Goal: Task Accomplishment & Management: Manage account settings

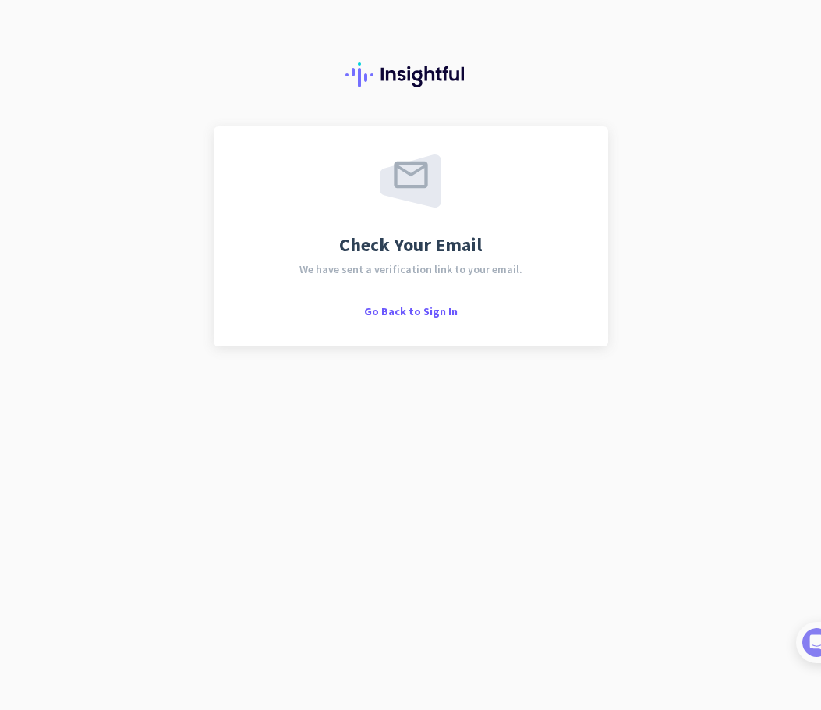
click at [212, 497] on div "Check Your Email We have sent a verification link to your email. Go Back to Sig…" at bounding box center [410, 355] width 821 height 710
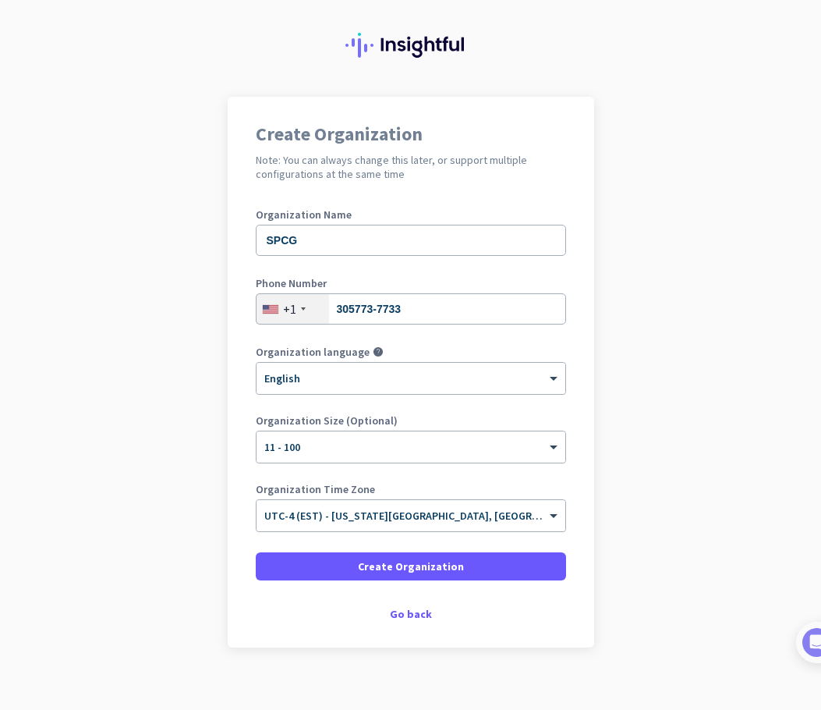
scroll to position [45, 0]
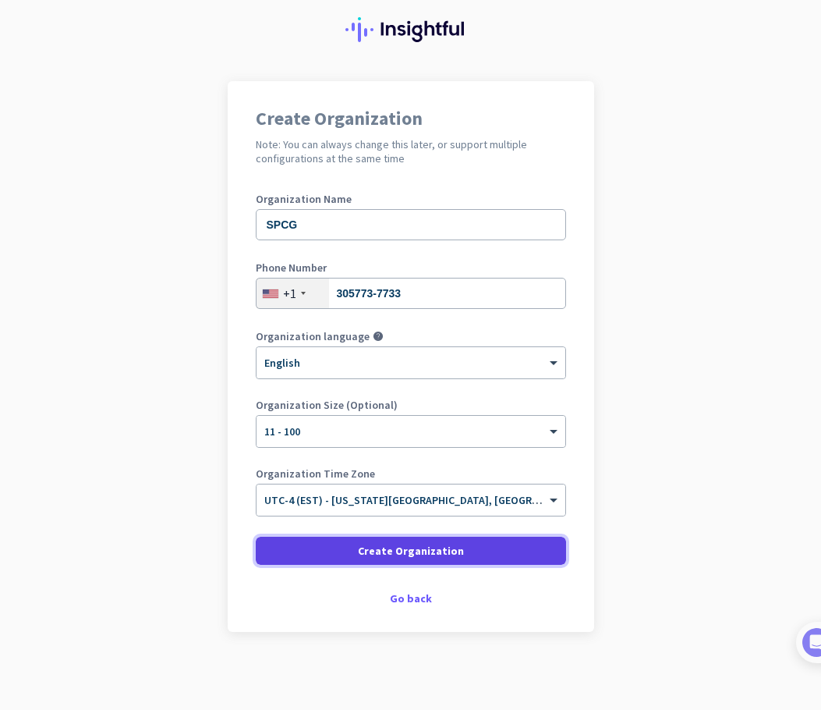
click at [434, 547] on span "Create Organization" at bounding box center [411, 551] width 106 height 16
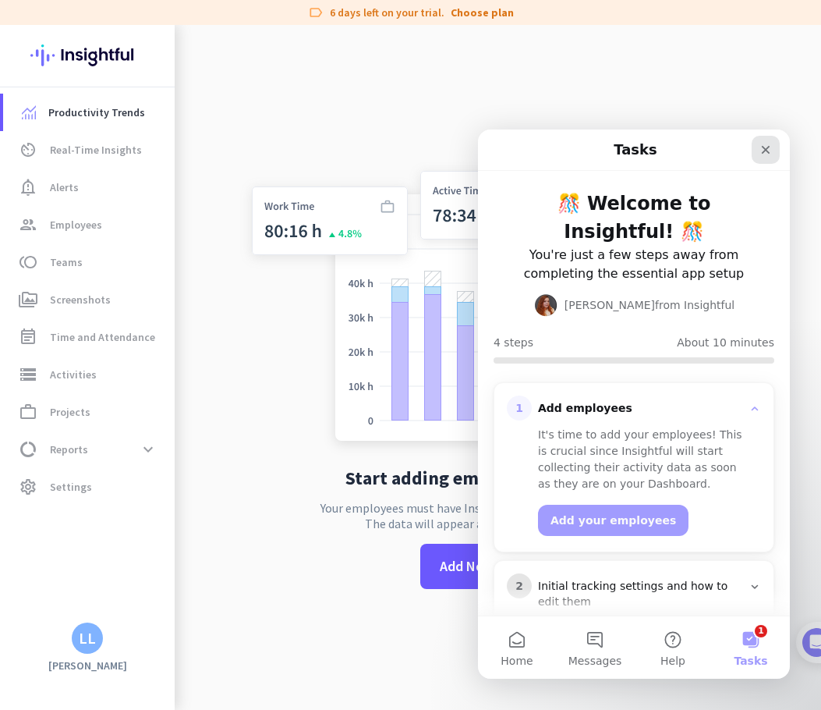
click at [764, 153] on icon "Close" at bounding box center [766, 149] width 12 height 12
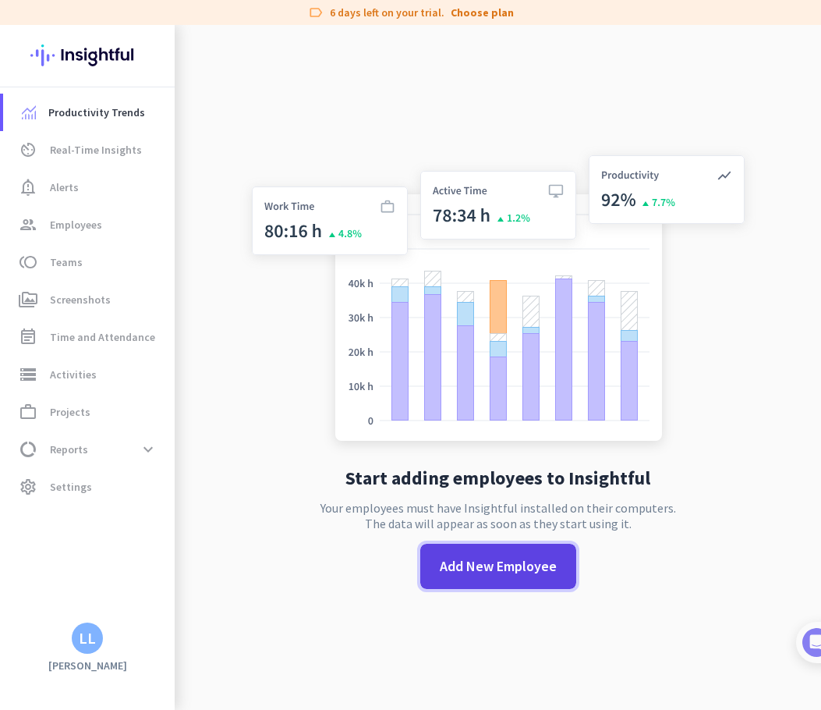
click at [477, 563] on span "Add New Employee" at bounding box center [498, 566] width 117 height 20
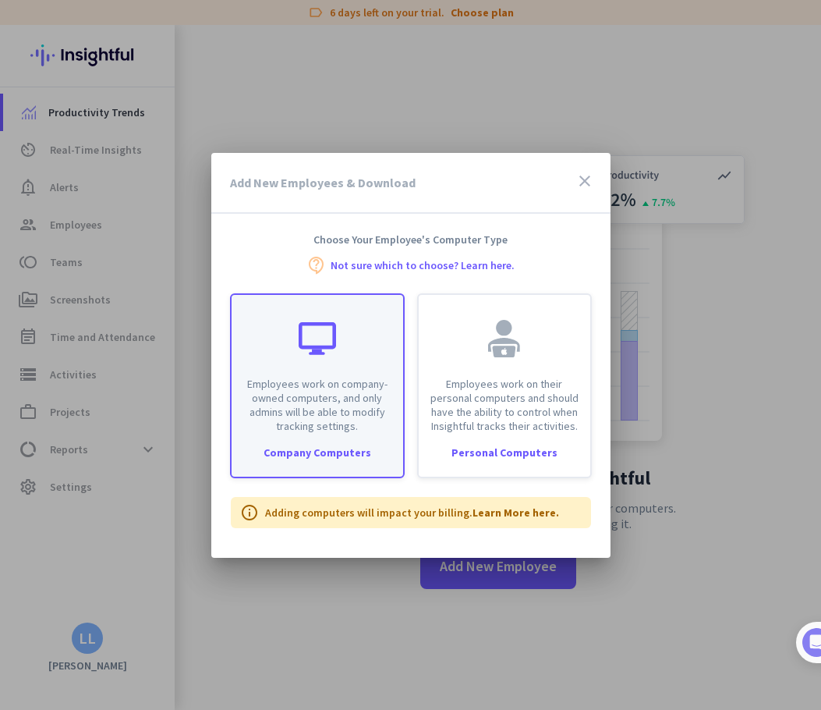
click at [324, 333] on div at bounding box center [317, 338] width 37 height 37
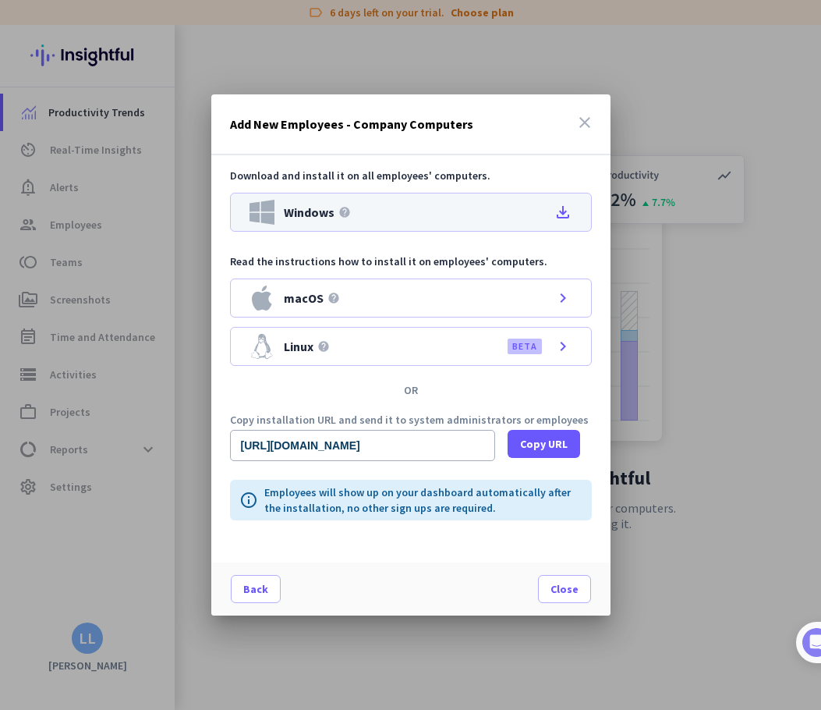
click at [530, 208] on div "Windows help file_download" at bounding box center [411, 212] width 362 height 39
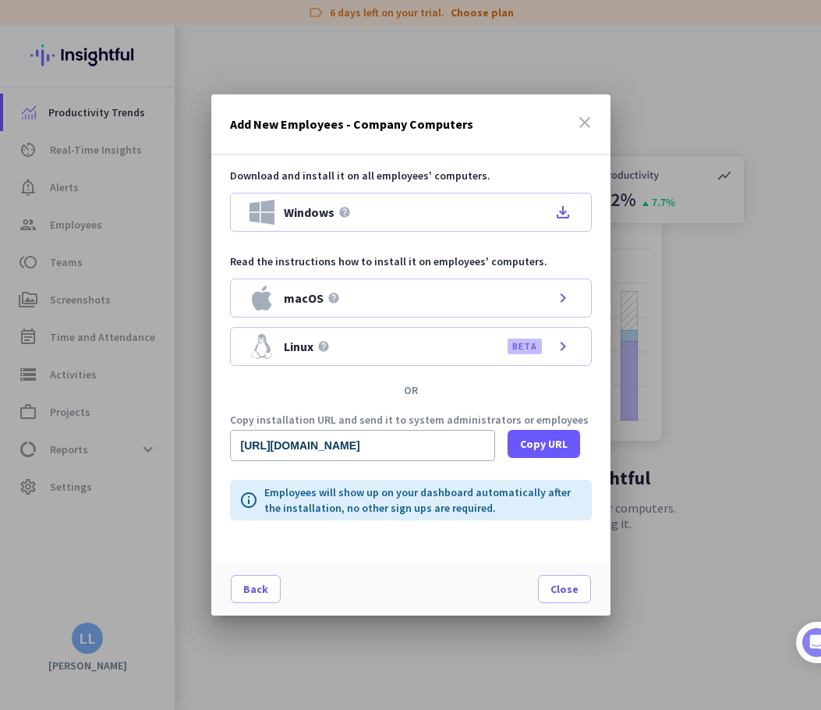
click at [576, 118] on icon "close" at bounding box center [584, 122] width 19 height 19
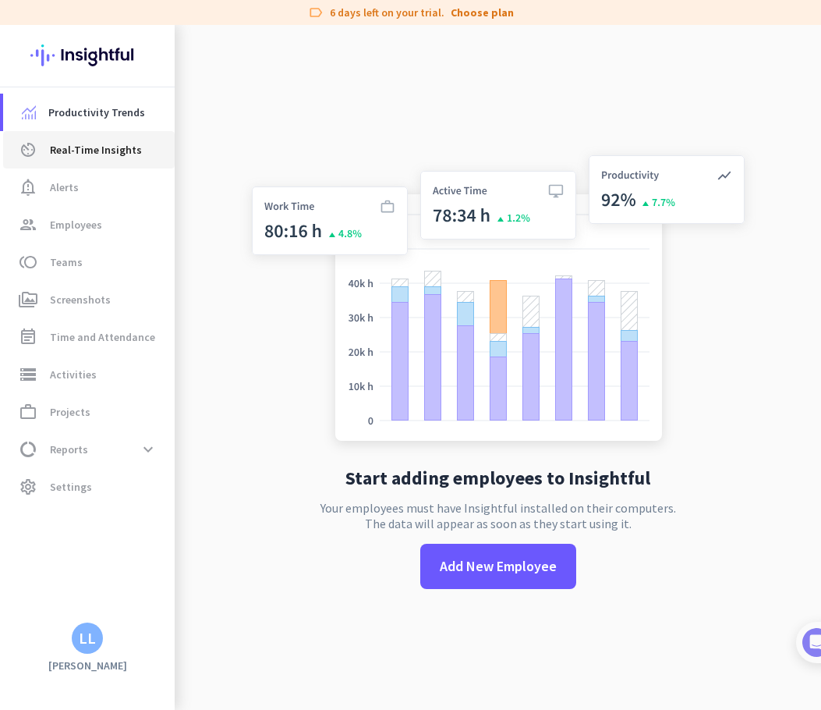
click at [100, 150] on span "Real-Time Insights" at bounding box center [96, 149] width 92 height 19
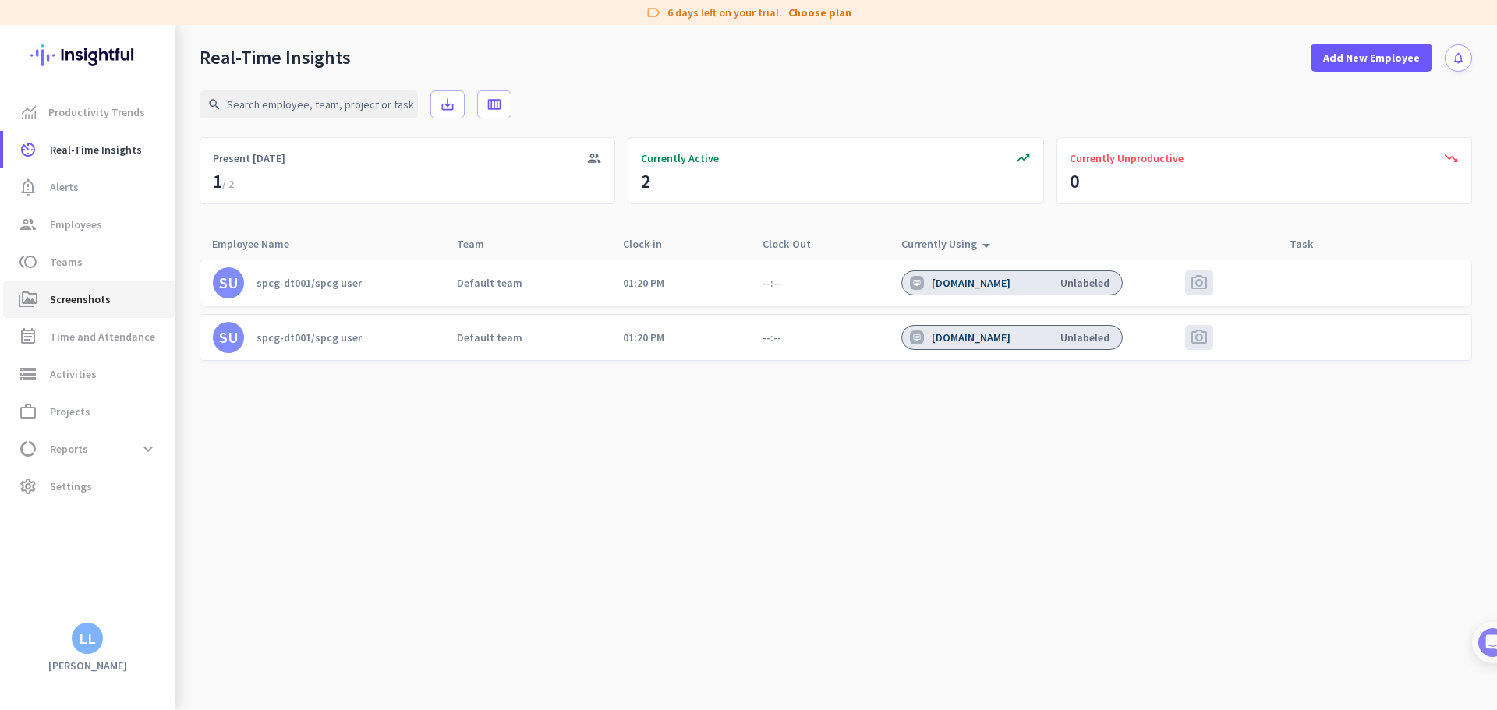
click at [93, 303] on span "Screenshots" at bounding box center [80, 299] width 61 height 19
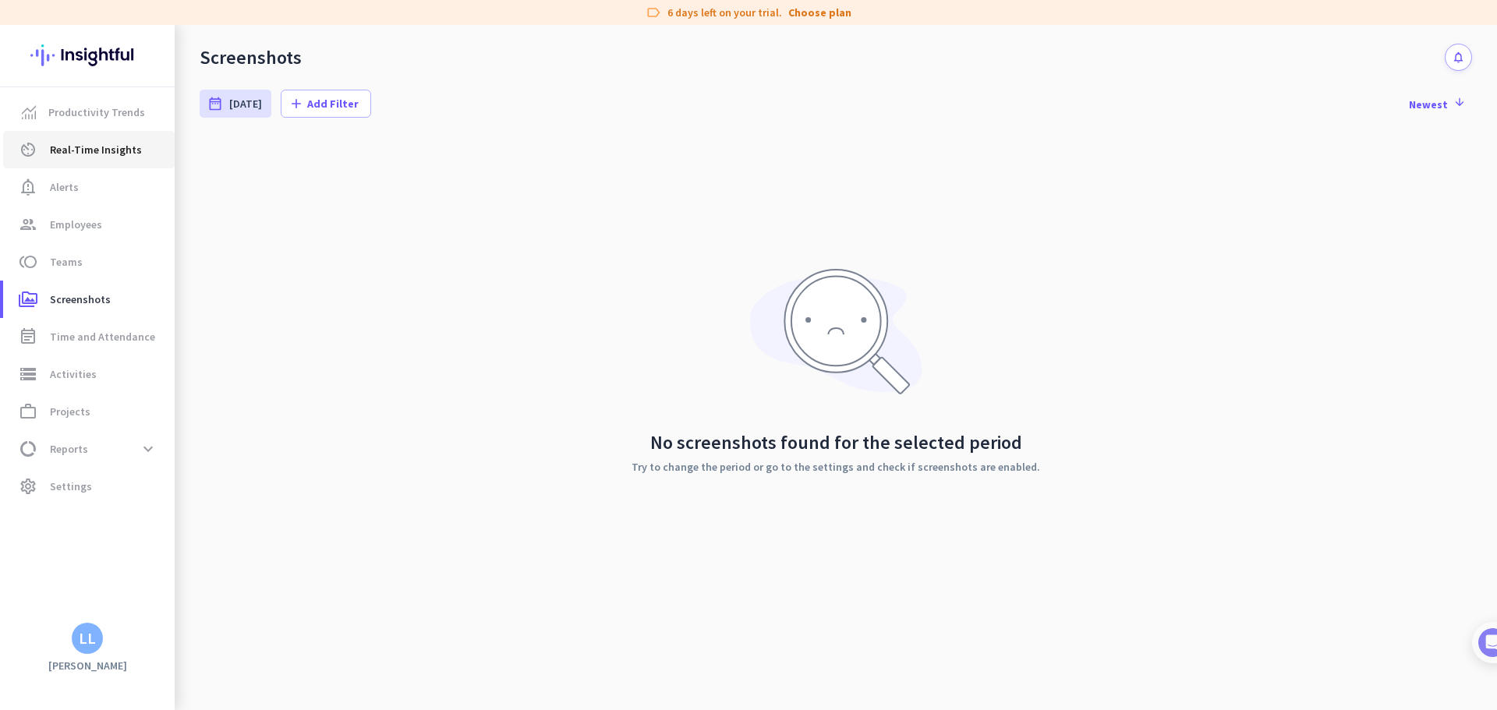
click at [73, 158] on span "Real-Time Insights" at bounding box center [96, 149] width 92 height 19
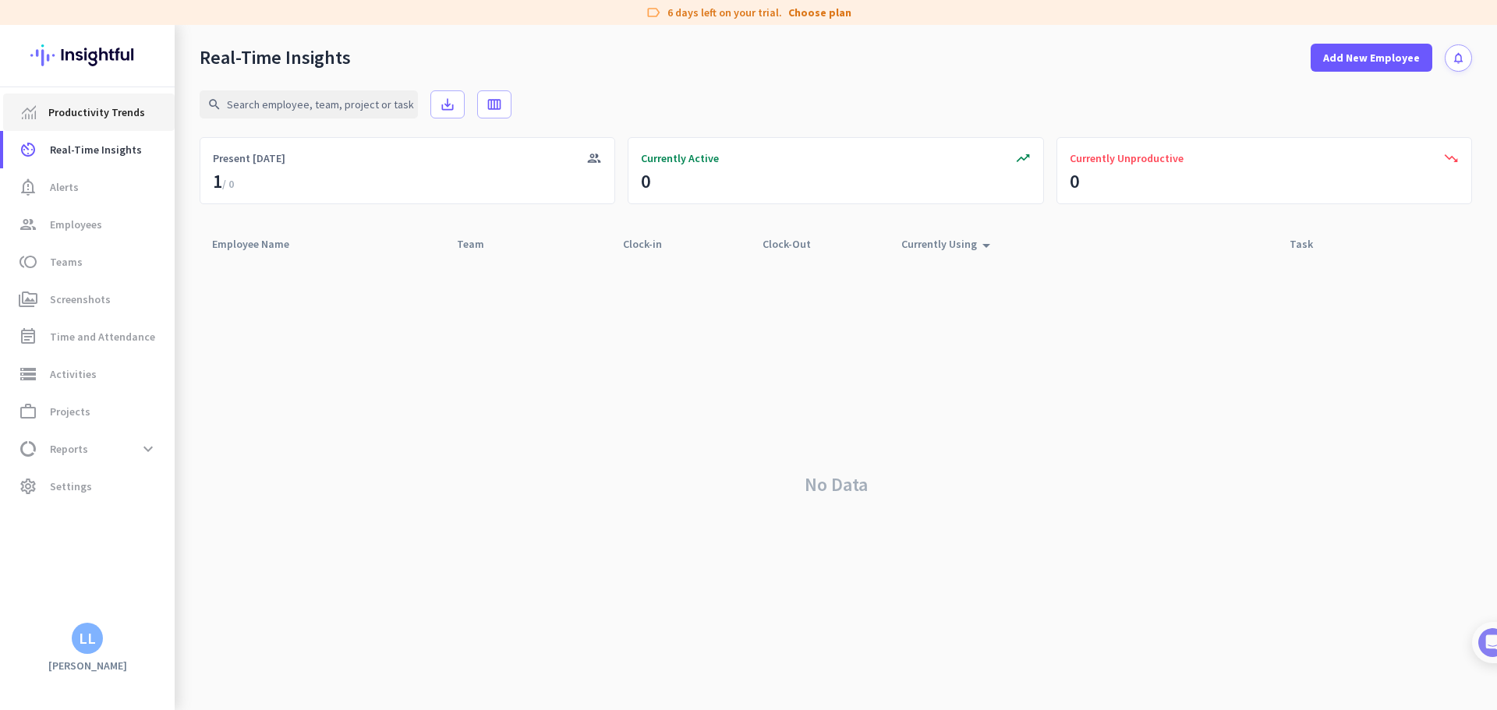
click at [83, 112] on span "Productivity Trends" at bounding box center [96, 112] width 97 height 19
